Goal: Communication & Community: Answer question/provide support

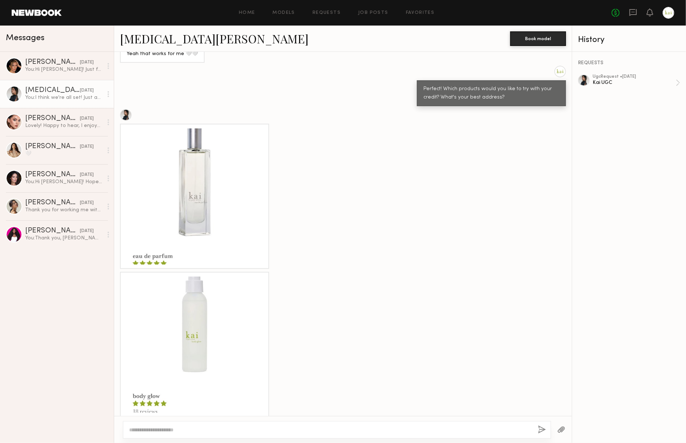
scroll to position [539, 0]
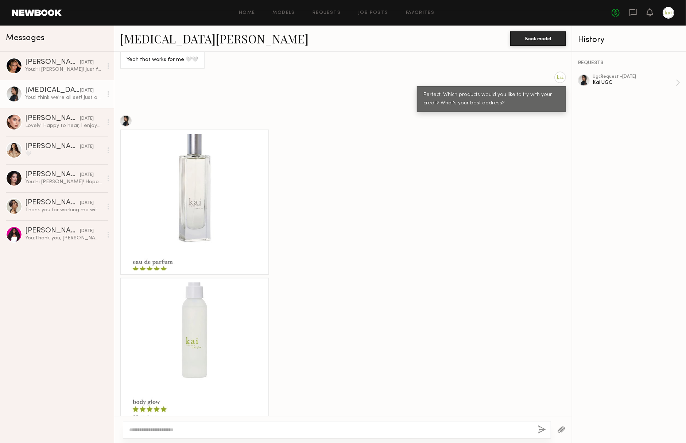
click at [666, 17] on div at bounding box center [669, 13] width 12 height 12
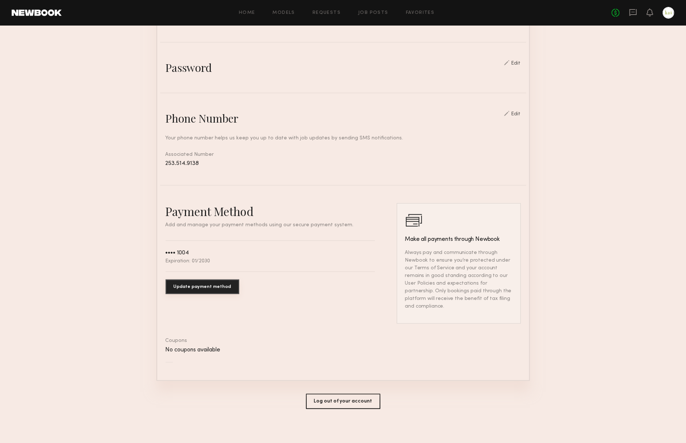
scroll to position [237, 0]
click at [348, 397] on button "Log out of your account" at bounding box center [343, 402] width 74 height 15
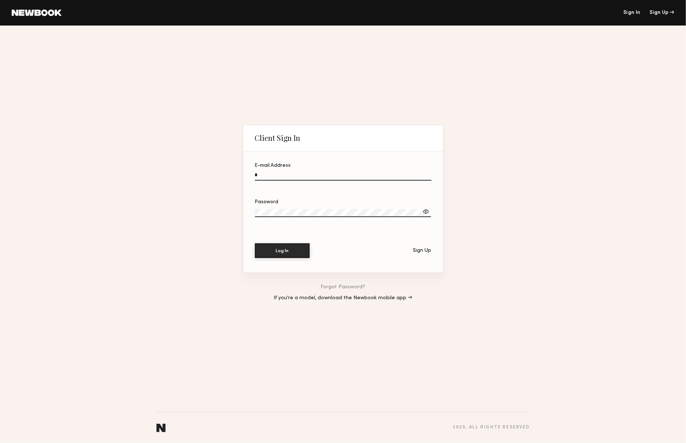
type input "**********"
click at [282, 251] on button "Log In" at bounding box center [282, 250] width 55 height 15
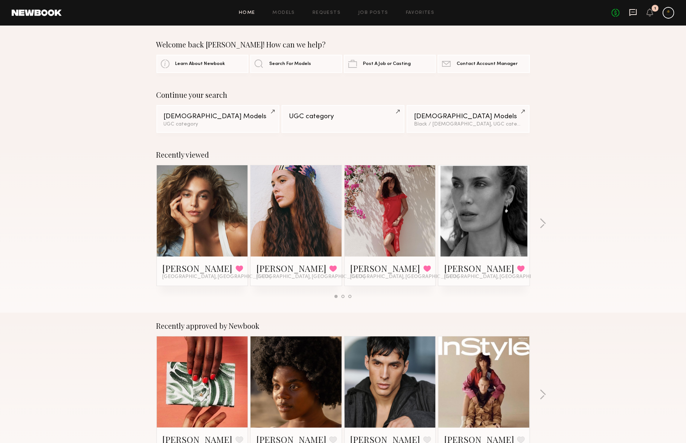
click at [630, 9] on icon at bounding box center [633, 12] width 7 height 7
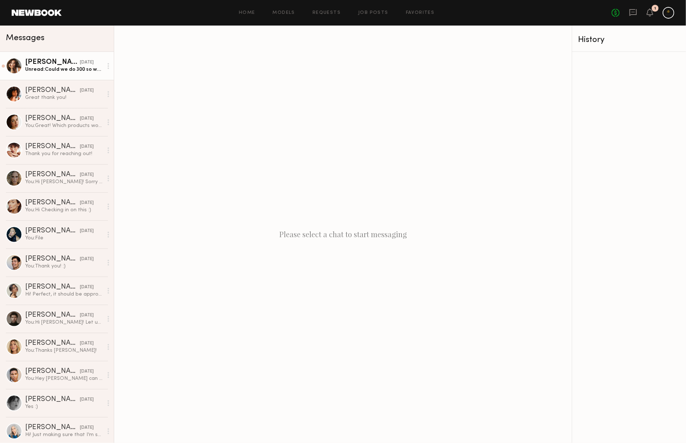
click at [81, 67] on div "Unread: Could we do 300 so when the app get its percentage it goes to 270? 🙏🏼" at bounding box center [64, 69] width 78 height 7
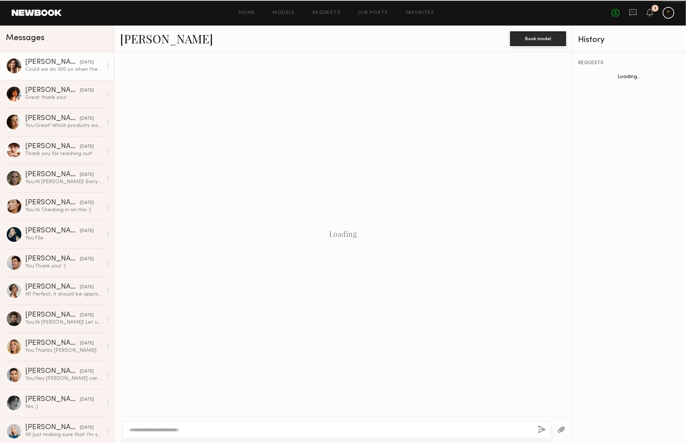
scroll to position [186, 0]
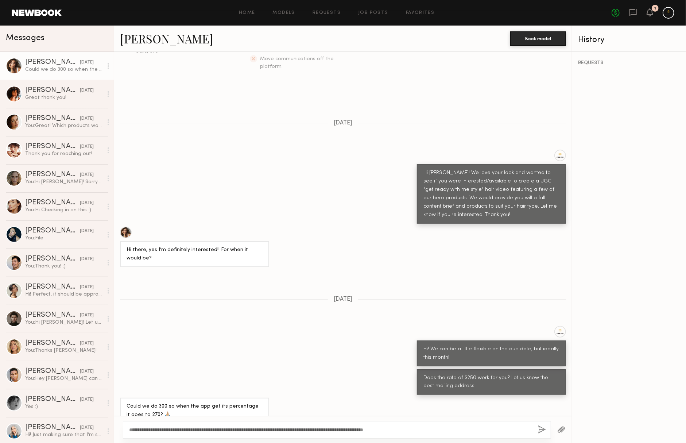
type textarea "**********"
click at [538, 426] on button "button" at bounding box center [542, 430] width 8 height 9
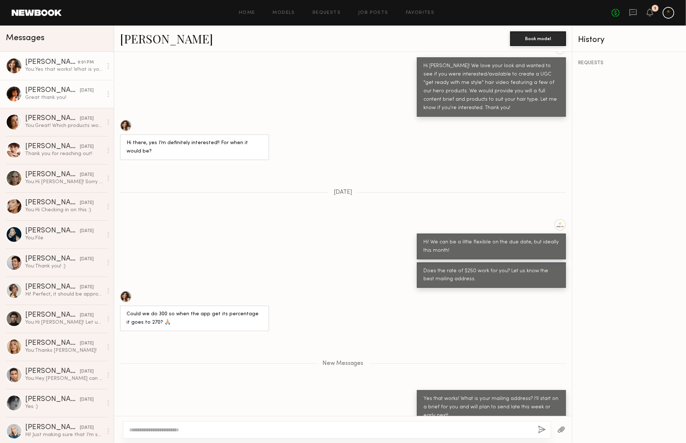
click at [84, 104] on link "[PERSON_NAME] [DATE] Great thank you!" at bounding box center [57, 94] width 114 height 28
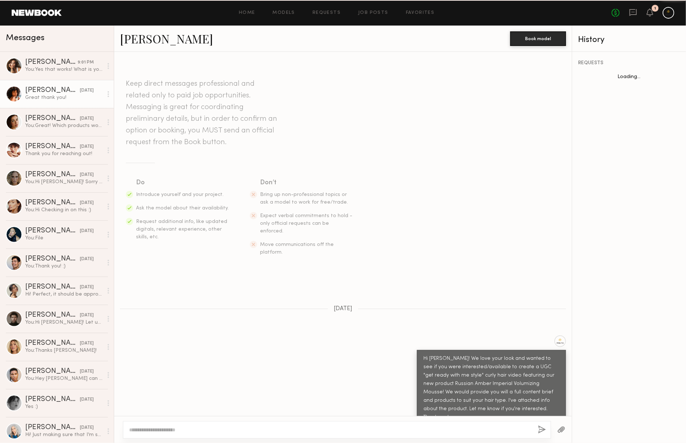
scroll to position [408, 0]
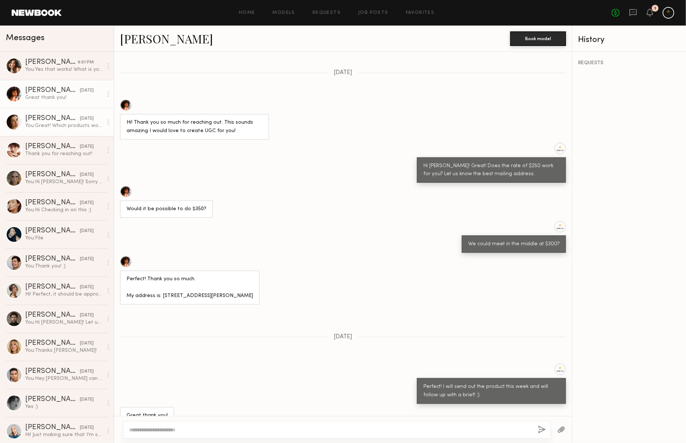
click at [80, 118] on div "[DATE]" at bounding box center [87, 118] width 14 height 7
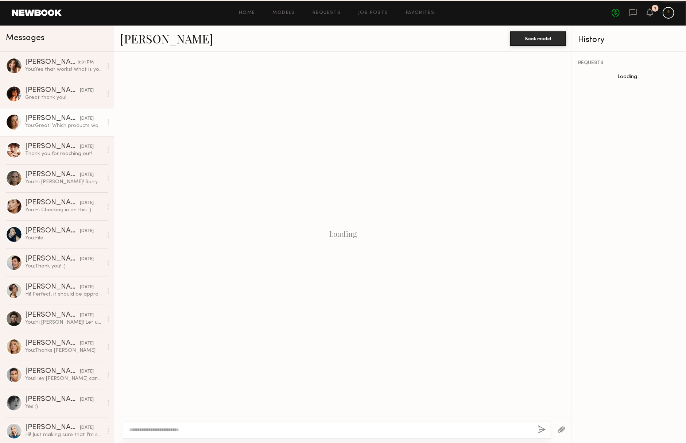
scroll to position [427, 0]
